Goal: Find specific page/section: Find specific page/section

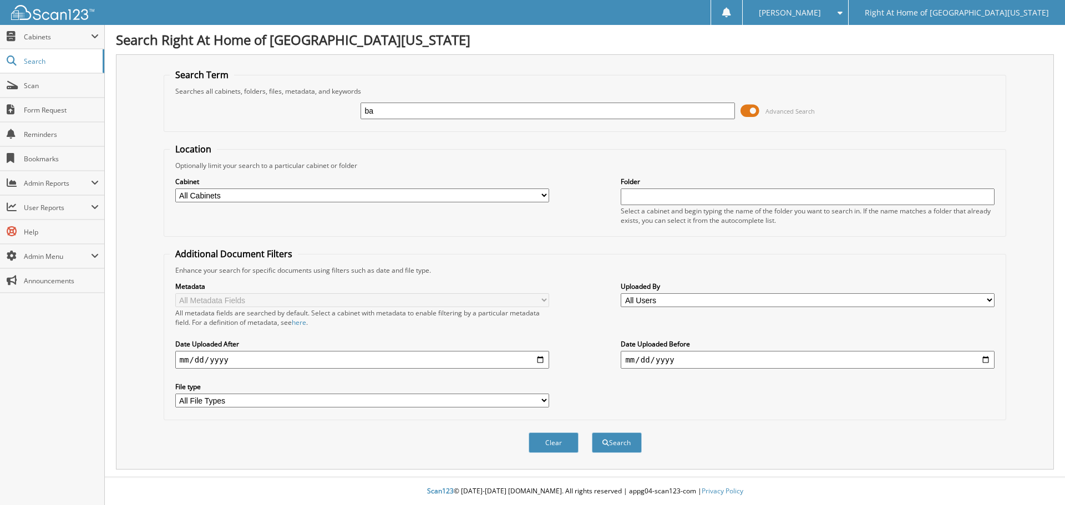
type input "b"
type input "[PERSON_NAME]"
click at [592, 433] on button "Search" at bounding box center [617, 443] width 50 height 21
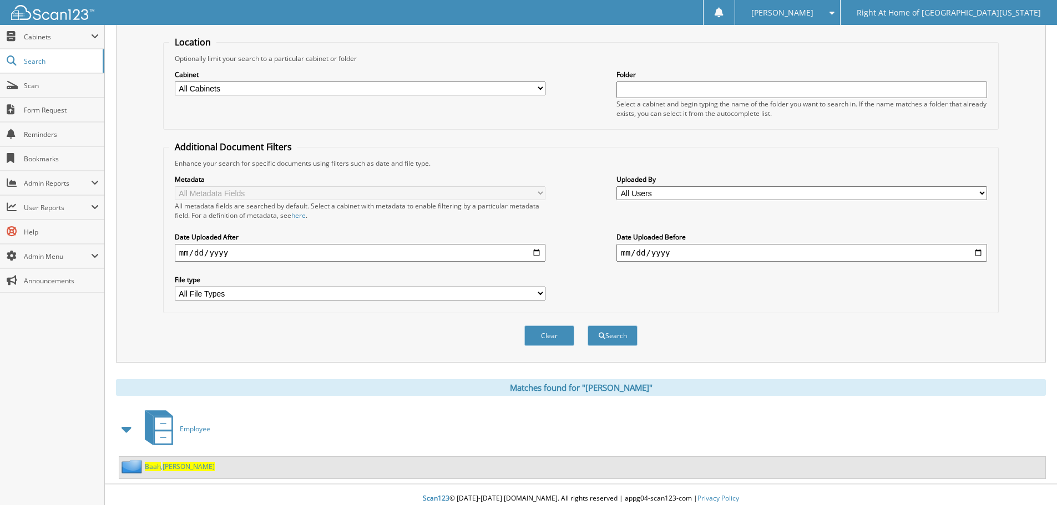
scroll to position [115, 0]
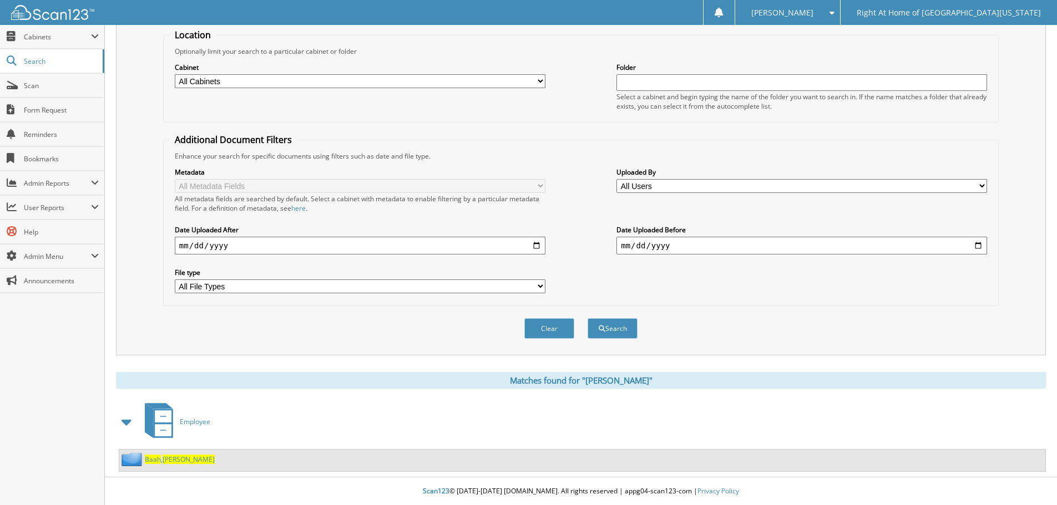
click at [169, 457] on span "Georgina" at bounding box center [189, 459] width 52 height 9
